Goal: Navigation & Orientation: Go to known website

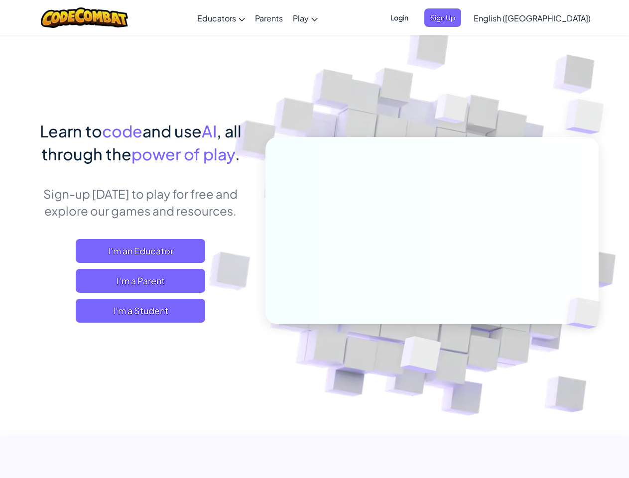
click at [414, 17] on span "Login" at bounding box center [399, 17] width 30 height 18
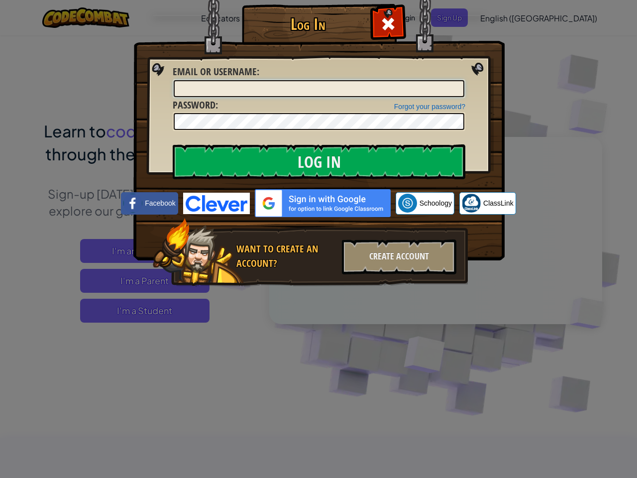
click at [459, 17] on div "Log In Unknown Error Email or Username : Forgot your password? Password : Log I…" at bounding box center [319, 160] width 332 height 290
click at [503, 17] on div "Log In Unknown Error Email or Username : Forgot your password? Password : Log I…" at bounding box center [318, 239] width 637 height 478
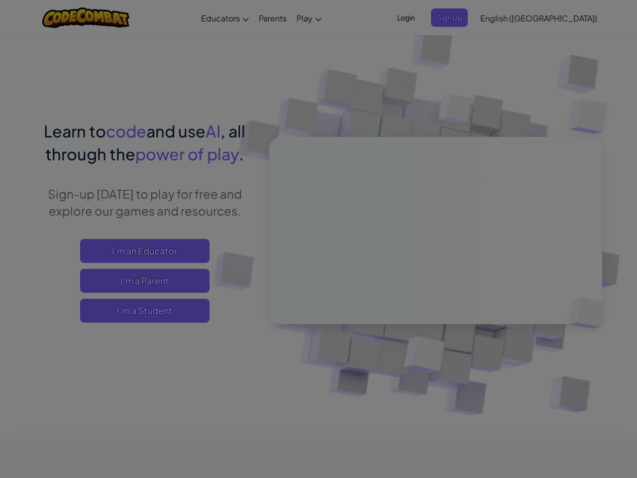
click at [503, 17] on div "Log In Unknown Error Email or Username : Forgot your password? Password : Log I…" at bounding box center [318, 239] width 637 height 478
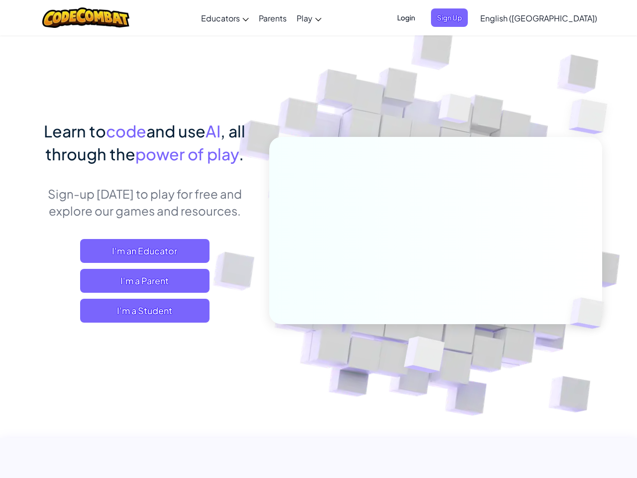
click at [557, 18] on div at bounding box center [318, 239] width 637 height 478
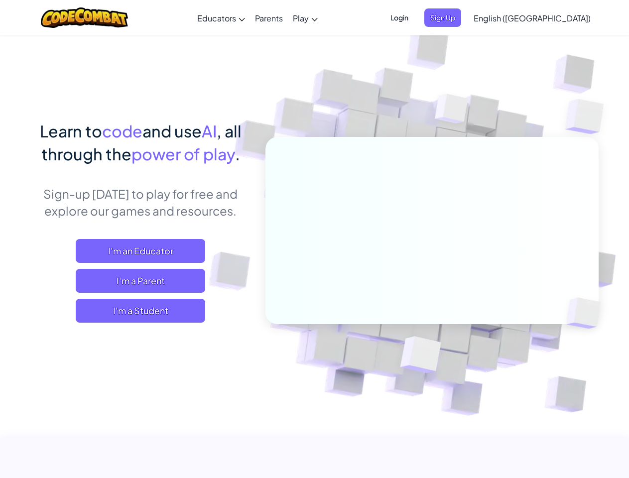
click at [140, 311] on span "I'm a Student" at bounding box center [140, 311] width 129 height 24
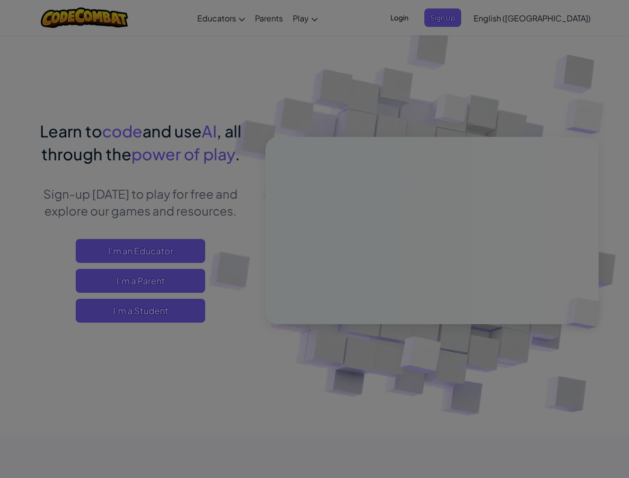
click at [0, 0] on div "Have a Class Code? Yes, I have a Class Code! Enter it here: Continue No, I don'…" at bounding box center [0, 0] width 0 height 0
